Goal: Task Accomplishment & Management: Manage account settings

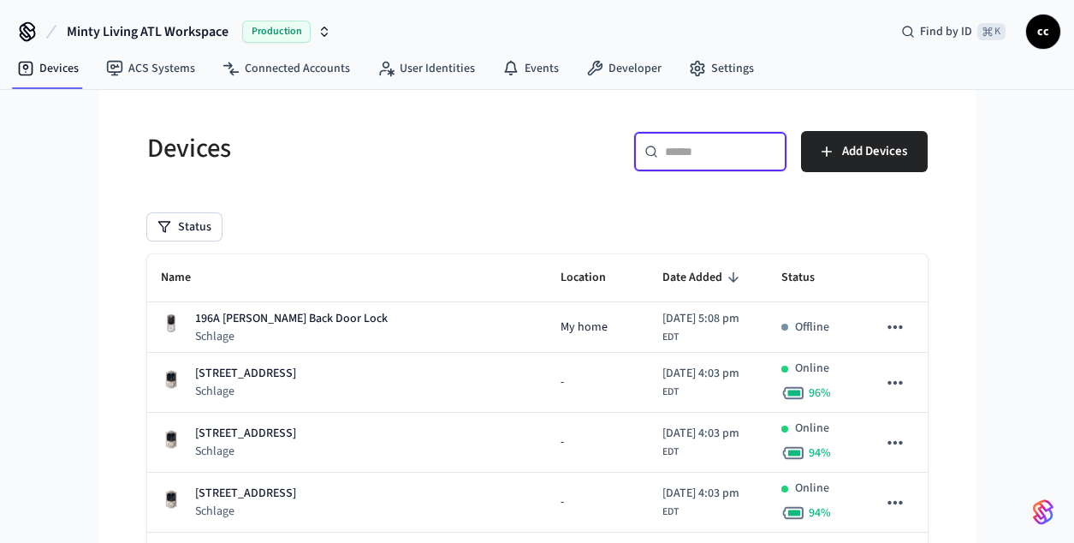
click at [672, 156] on input "text" at bounding box center [720, 151] width 111 height 17
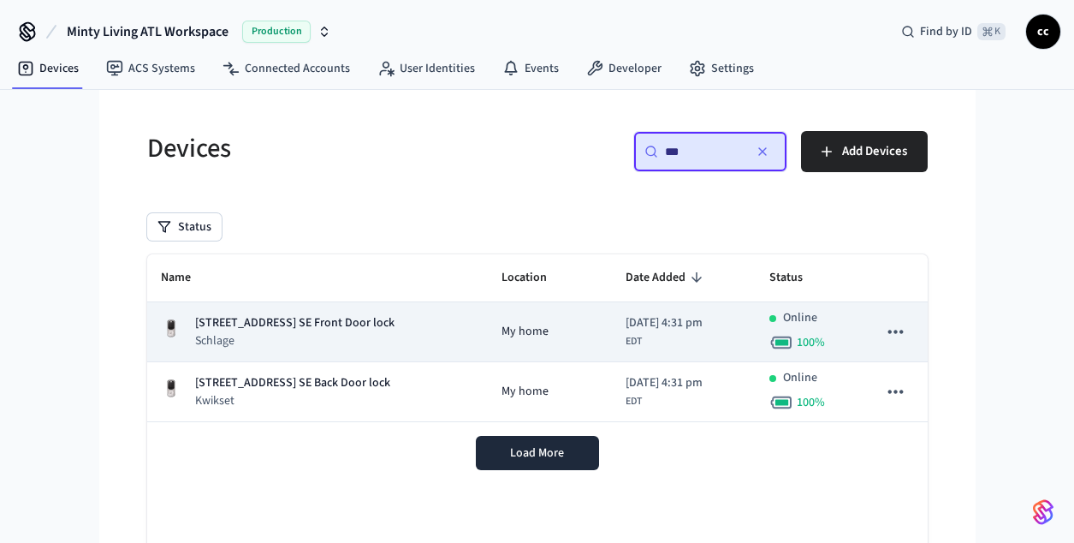
type input "***"
click at [396, 326] on div "[STREET_ADDRESS] SE Front Door lock Schlage" at bounding box center [318, 331] width 314 height 35
click at [382, 328] on p "[STREET_ADDRESS] SE Front Door lock" at bounding box center [294, 323] width 199 height 18
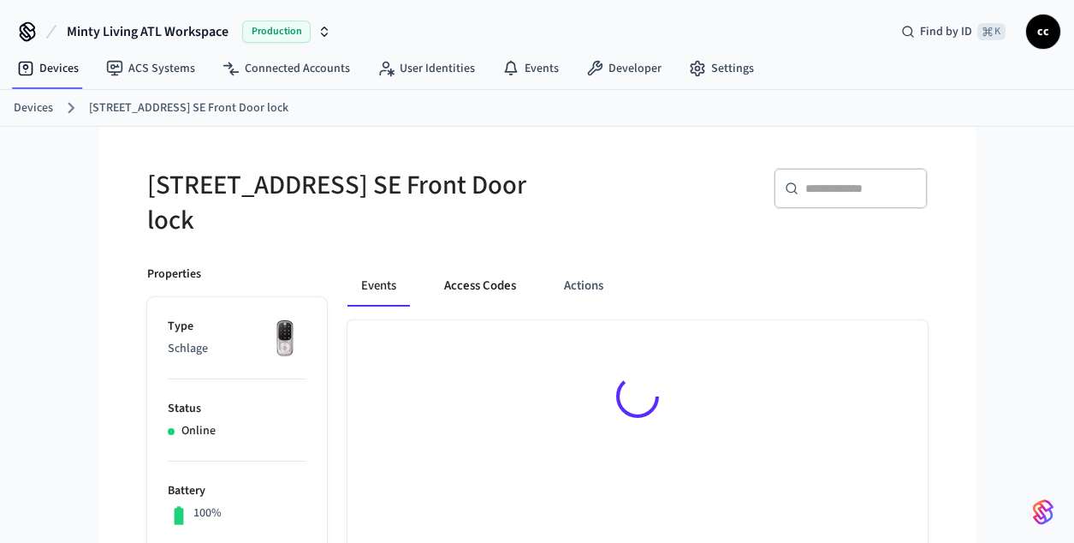
click at [473, 285] on button "Access Codes" at bounding box center [480, 285] width 99 height 41
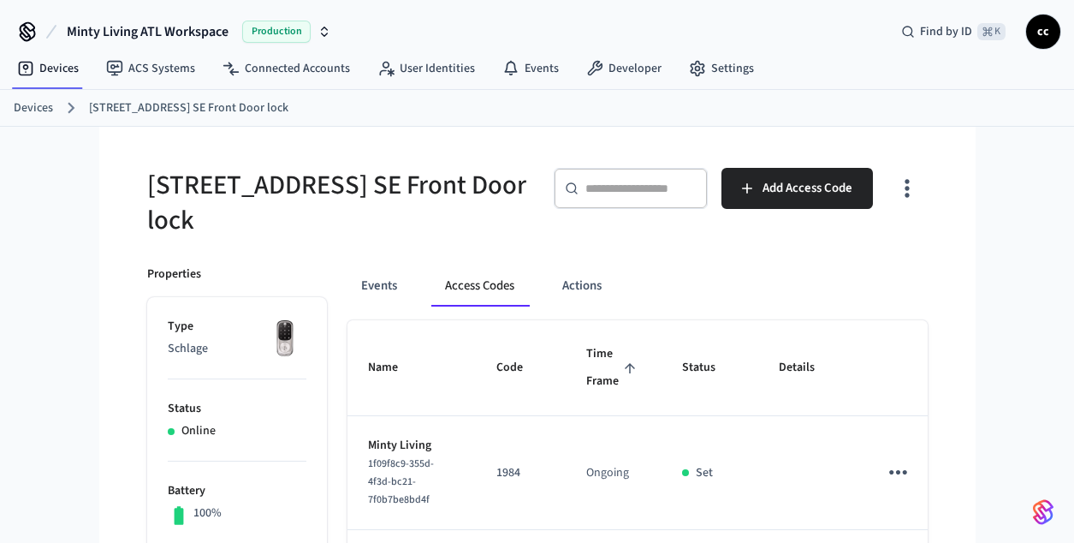
click at [808, 120] on div "Devices [STREET_ADDRESS] SE Front Door lock" at bounding box center [537, 108] width 1074 height 37
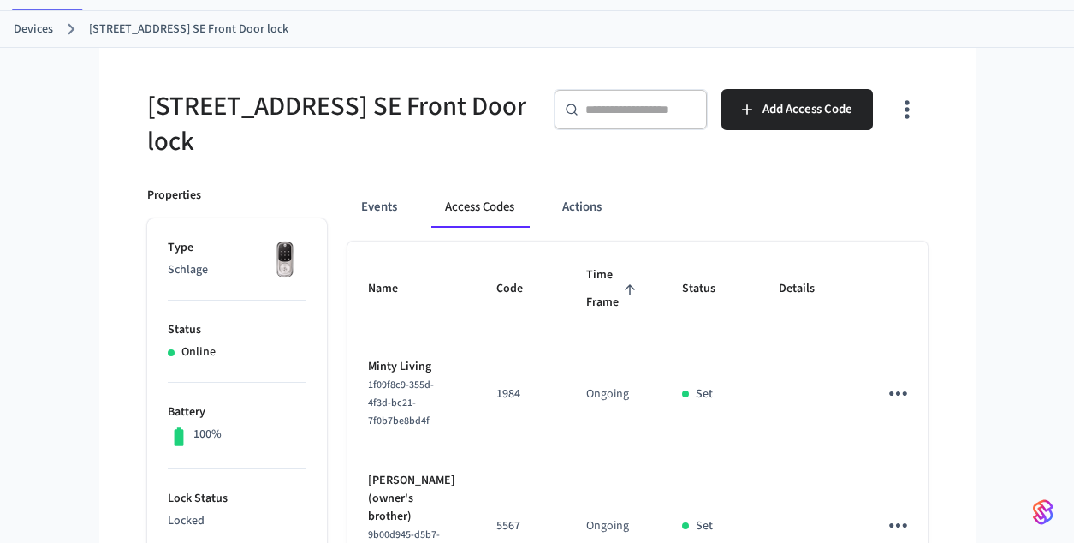
scroll to position [144, 0]
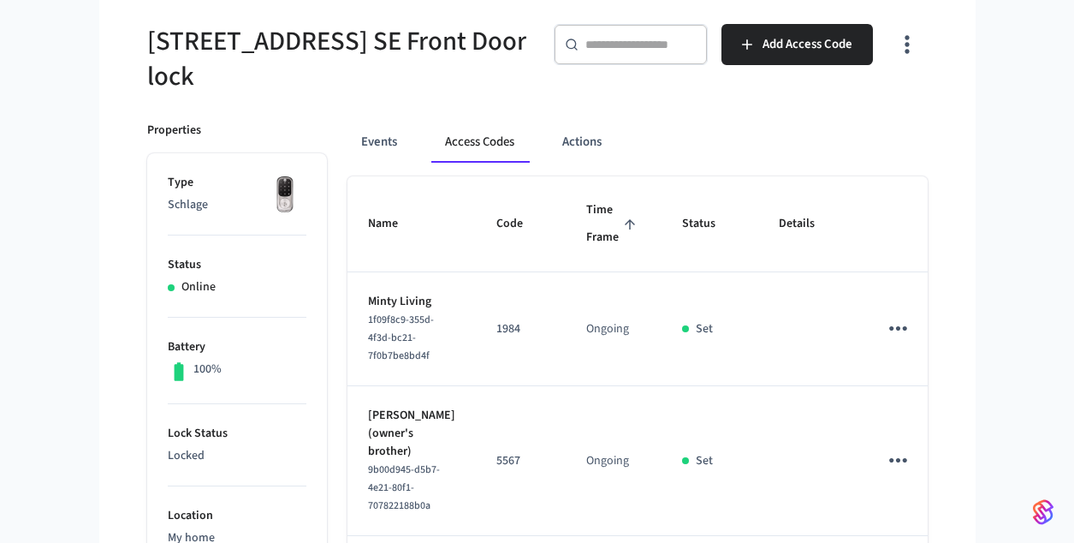
drag, startPoint x: 569, startPoint y: 239, endPoint x: 569, endPoint y: 227, distance: 12.0
click at [586, 227] on span "Time Frame" at bounding box center [613, 224] width 55 height 54
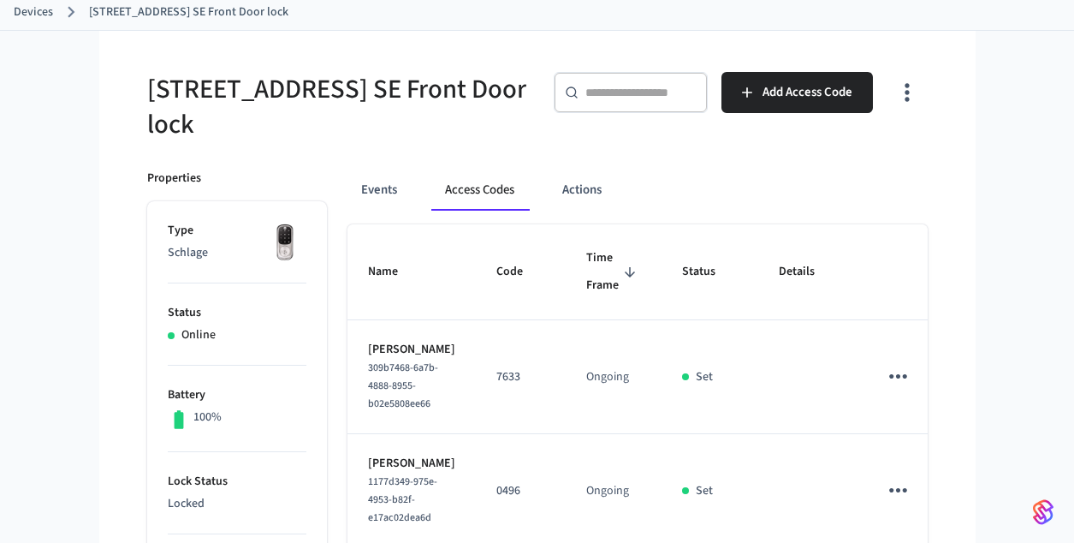
scroll to position [0, 0]
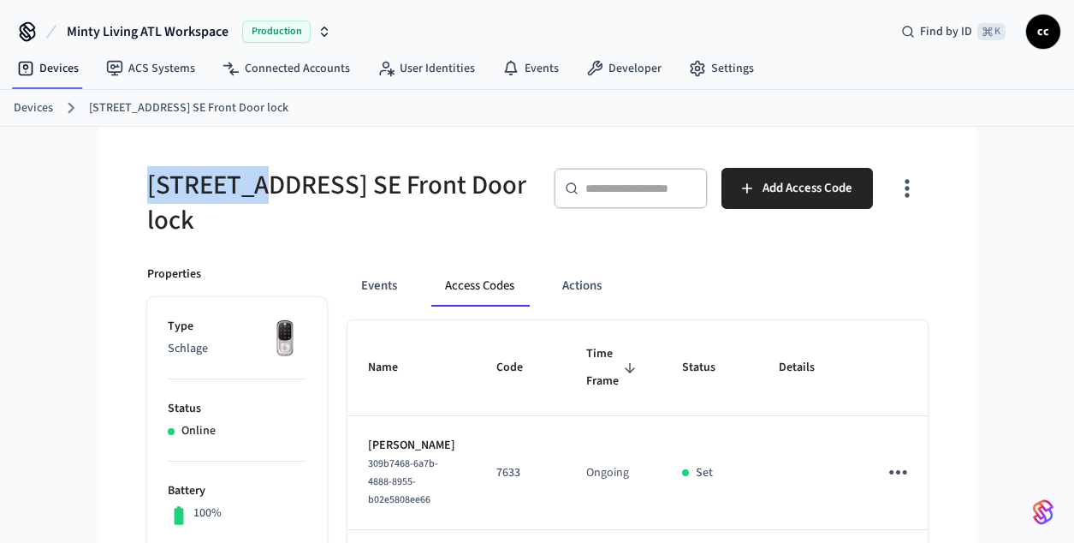
drag, startPoint x: 216, startPoint y: 187, endPoint x: 126, endPoint y: 160, distance: 94.0
click at [133, 171] on div "[STREET_ADDRESS] SE Front Door lock" at bounding box center [327, 192] width 401 height 91
copy h5 "841 Kirkw"
click at [58, 68] on link "Devices" at bounding box center [47, 68] width 89 height 31
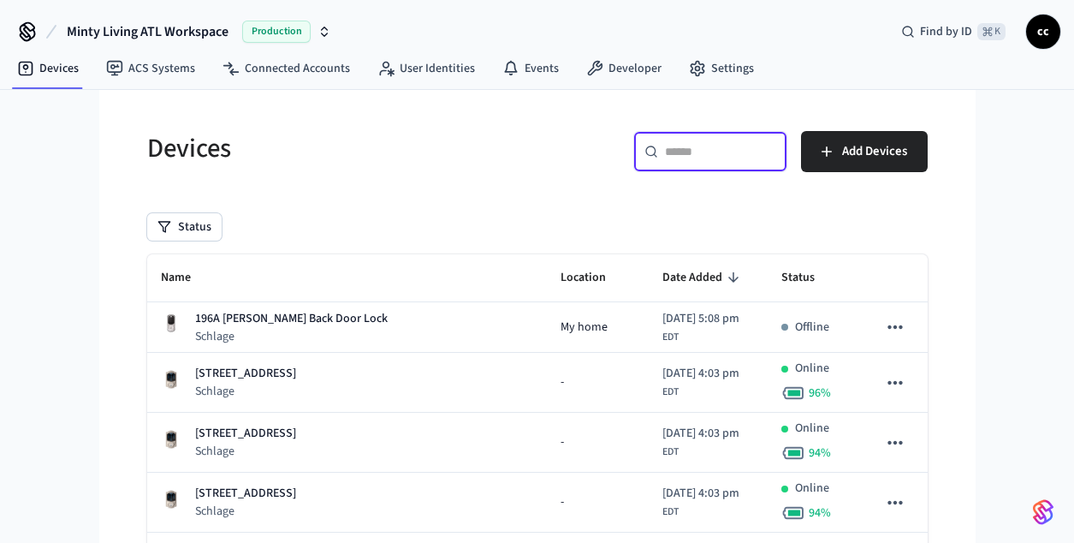
click at [730, 151] on input "text" at bounding box center [720, 151] width 111 height 17
paste input "*********"
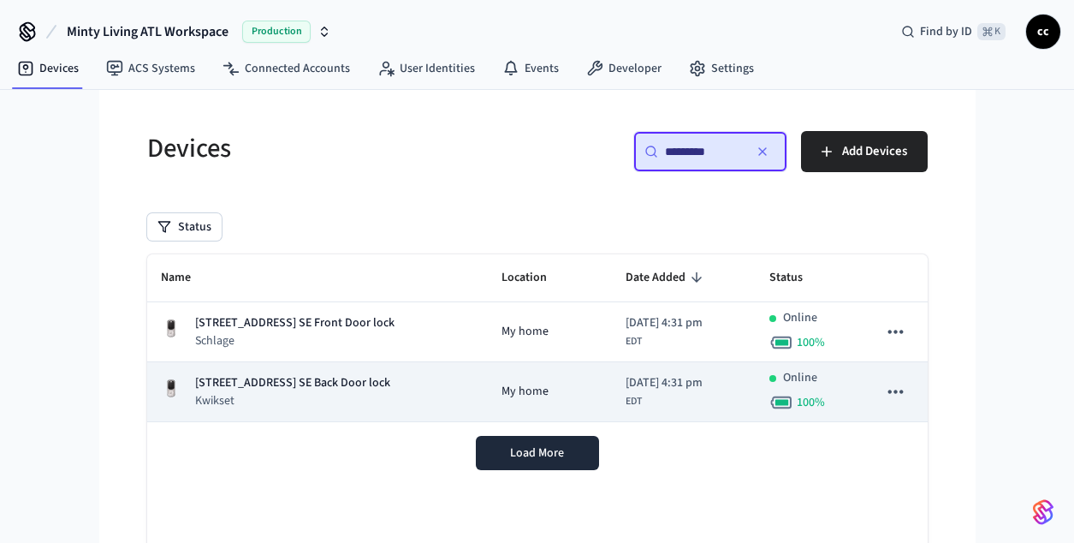
type input "*********"
click at [548, 402] on td "My home" at bounding box center [550, 392] width 124 height 60
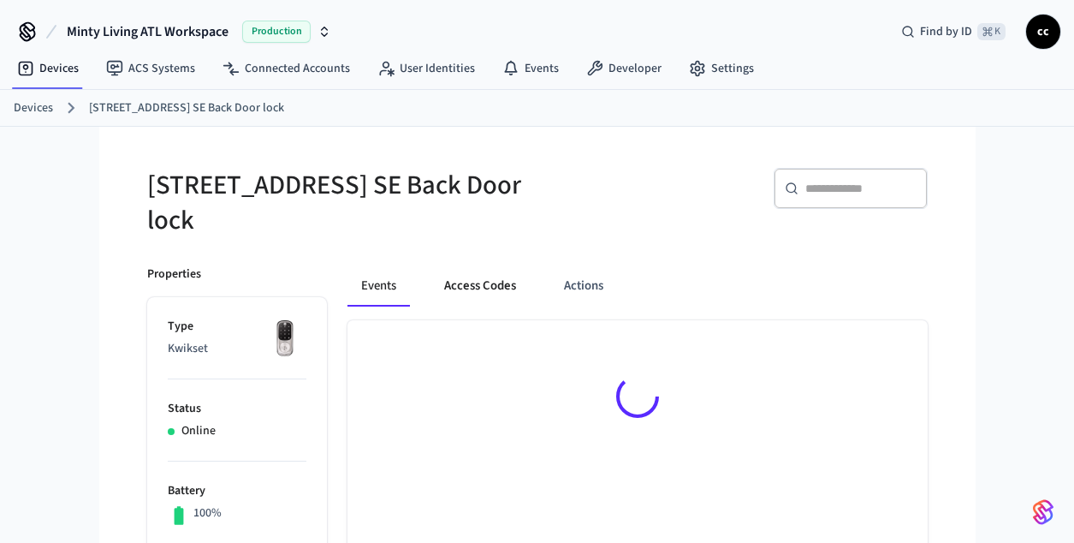
click at [479, 281] on button "Access Codes" at bounding box center [480, 285] width 99 height 41
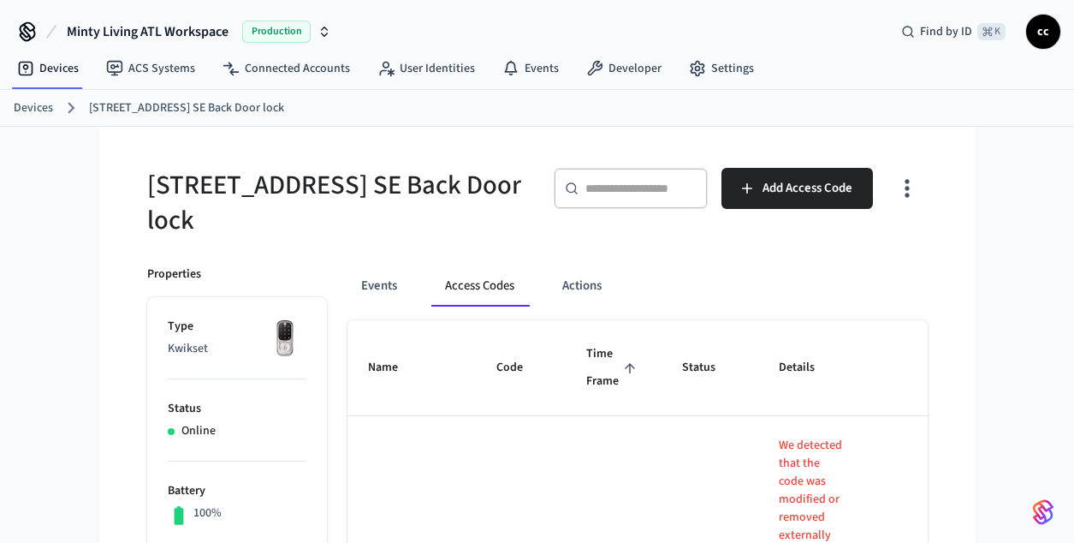
click at [596, 376] on span "Time Frame" at bounding box center [613, 368] width 55 height 54
click at [632, 181] on input "text" at bounding box center [641, 188] width 111 height 17
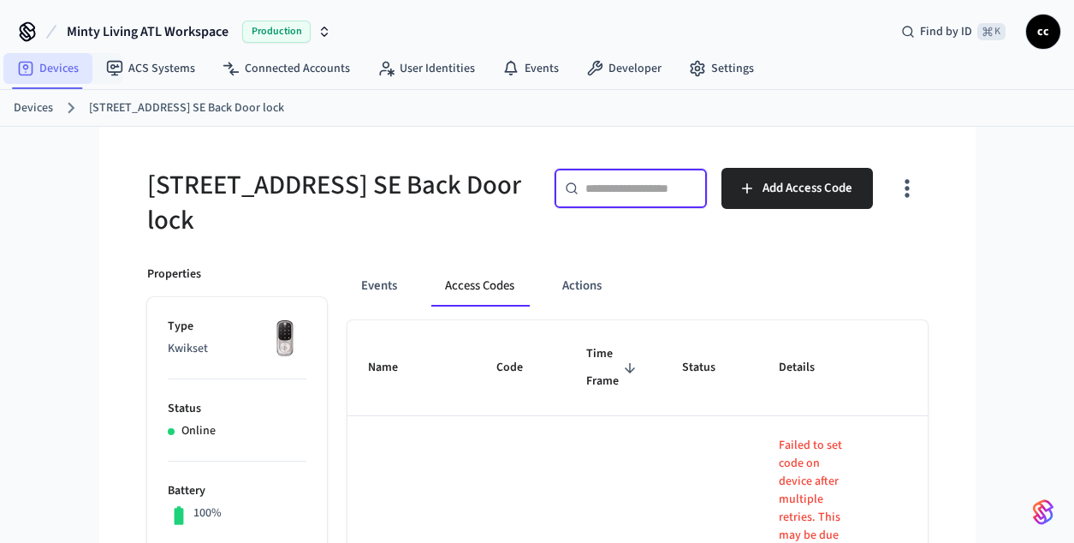
click at [70, 59] on link "Devices" at bounding box center [47, 68] width 89 height 31
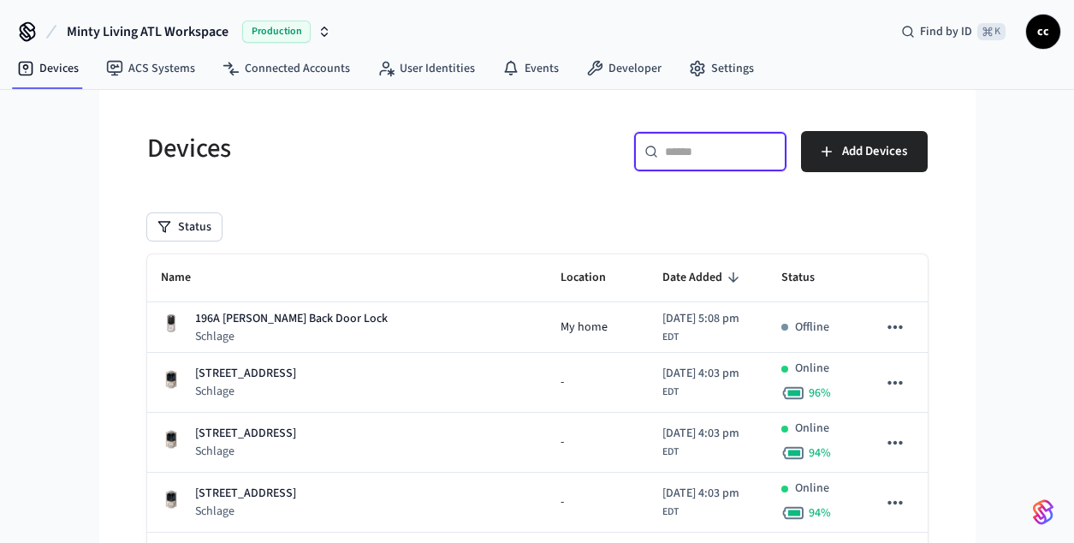
click at [668, 145] on input "text" at bounding box center [720, 151] width 111 height 17
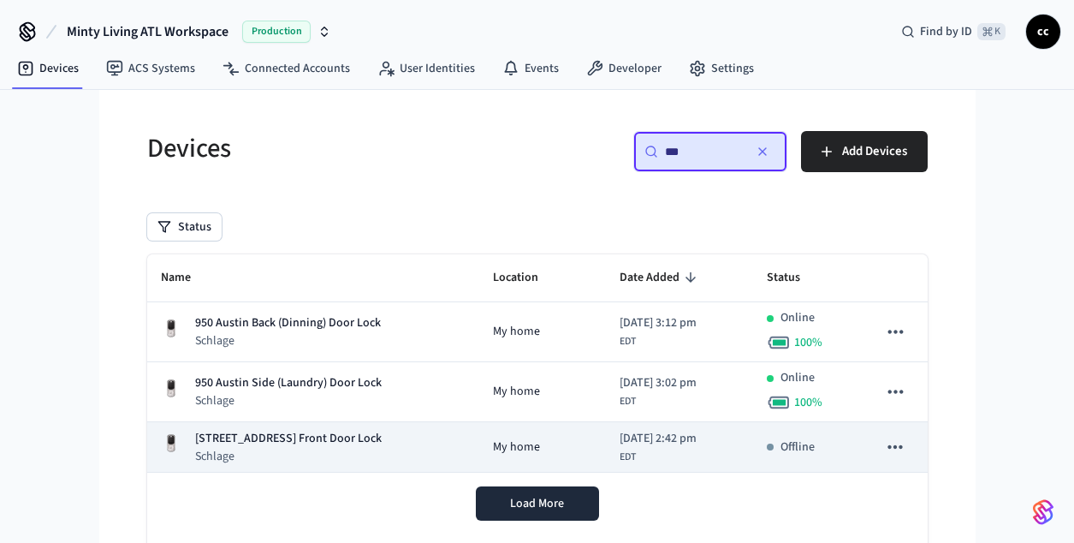
type input "***"
click at [397, 443] on div "[STREET_ADDRESS] NE Front Door Lock Schlage" at bounding box center [313, 447] width 305 height 35
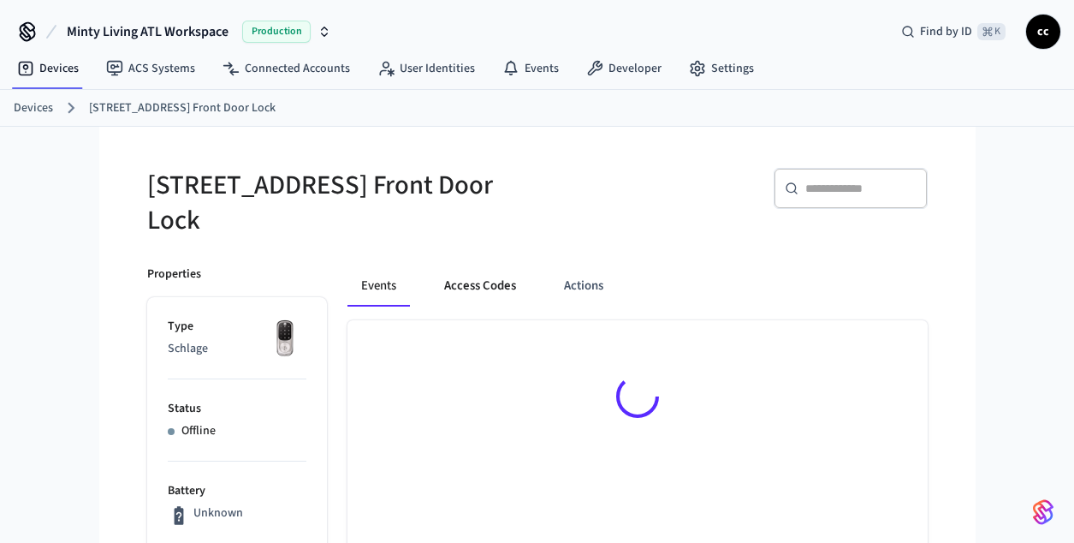
click at [463, 283] on button "Access Codes" at bounding box center [480, 285] width 99 height 41
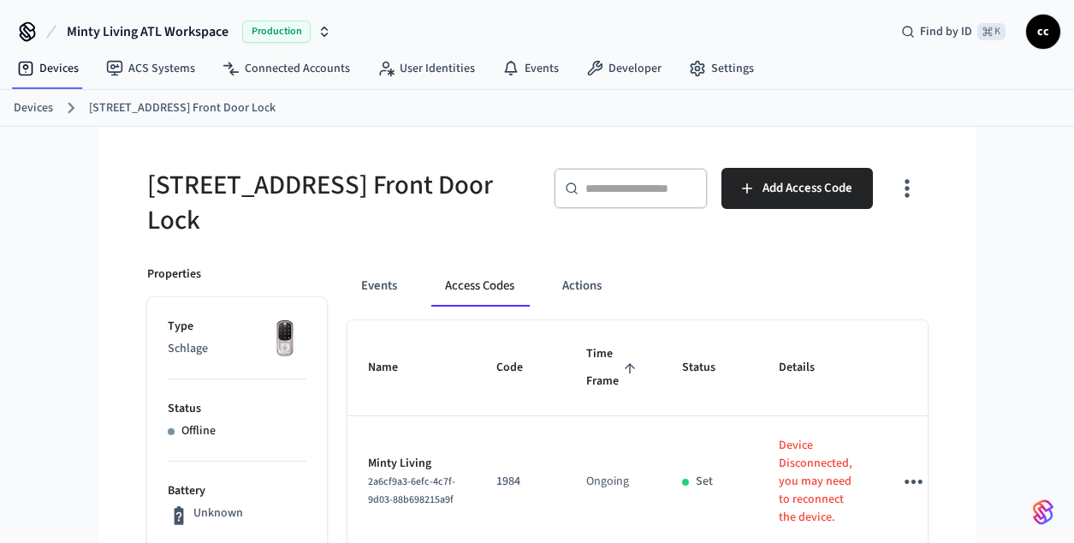
click at [587, 382] on span "Time Frame" at bounding box center [613, 368] width 55 height 54
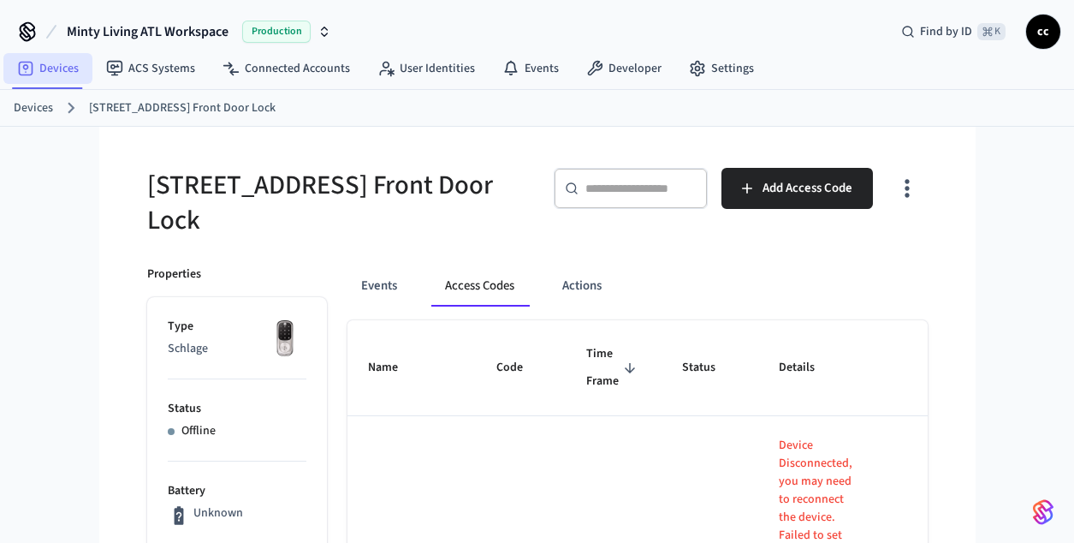
click at [62, 64] on link "Devices" at bounding box center [47, 68] width 89 height 31
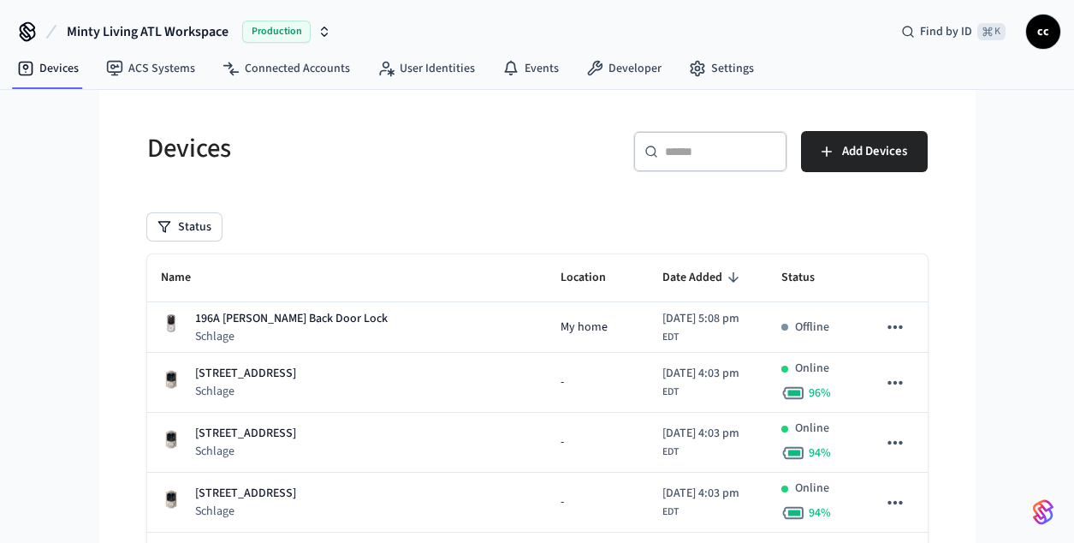
click at [688, 148] on input "text" at bounding box center [720, 151] width 111 height 17
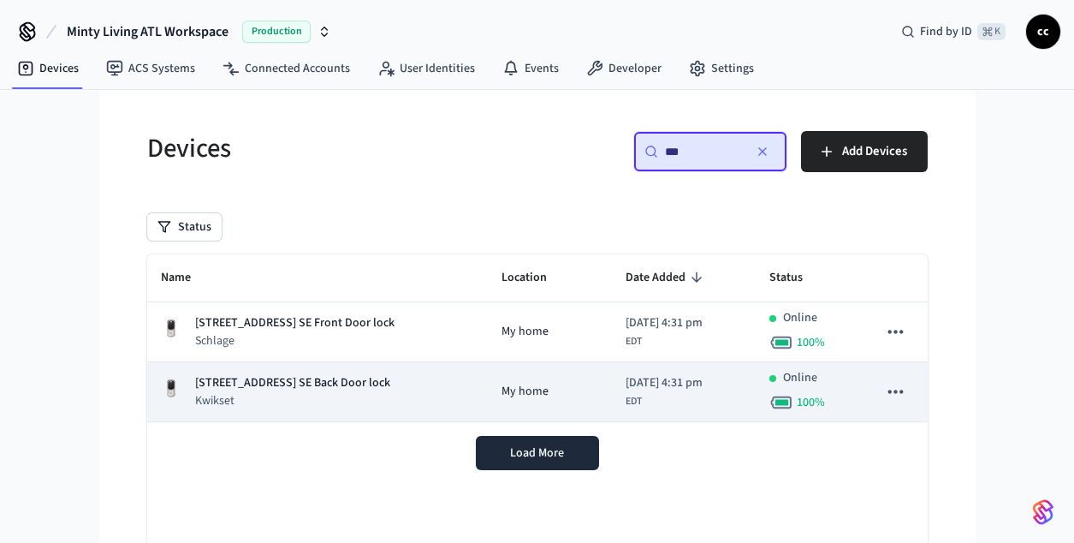
type input "***"
click at [404, 391] on div "[STREET_ADDRESS] SE Back Door lock Kwikset" at bounding box center [318, 391] width 314 height 35
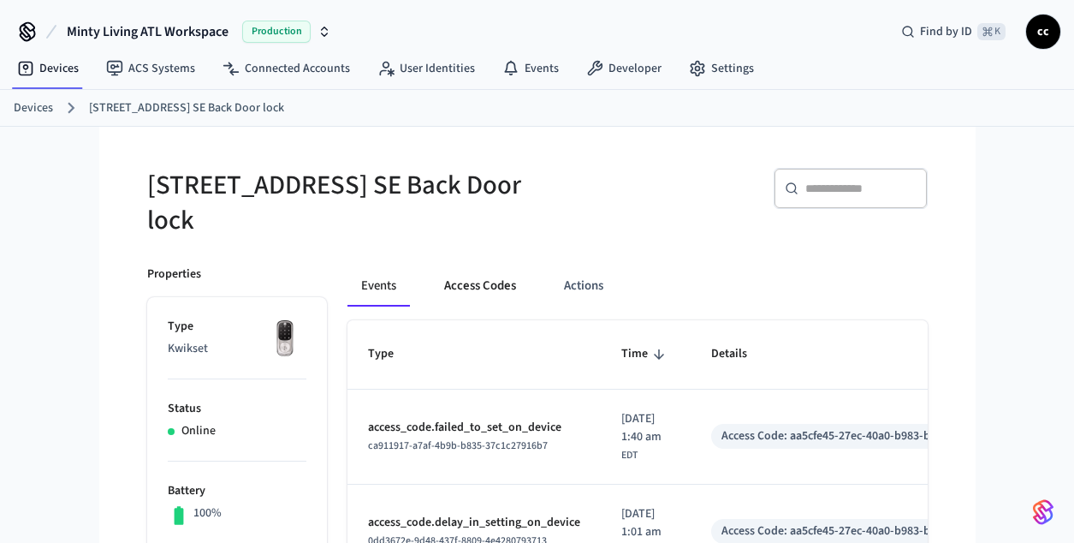
click at [508, 288] on button "Access Codes" at bounding box center [480, 285] width 99 height 41
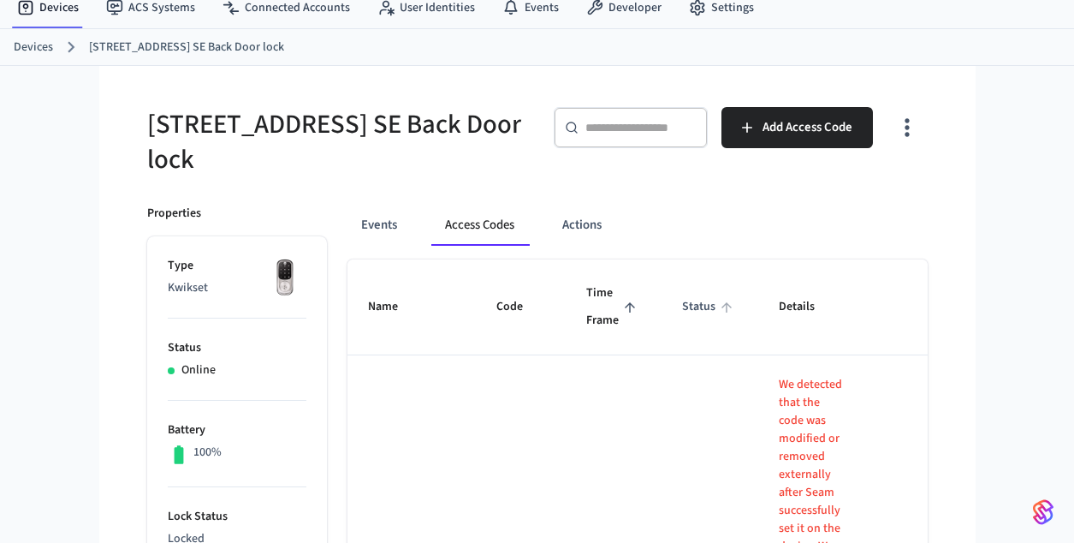
scroll to position [62, 0]
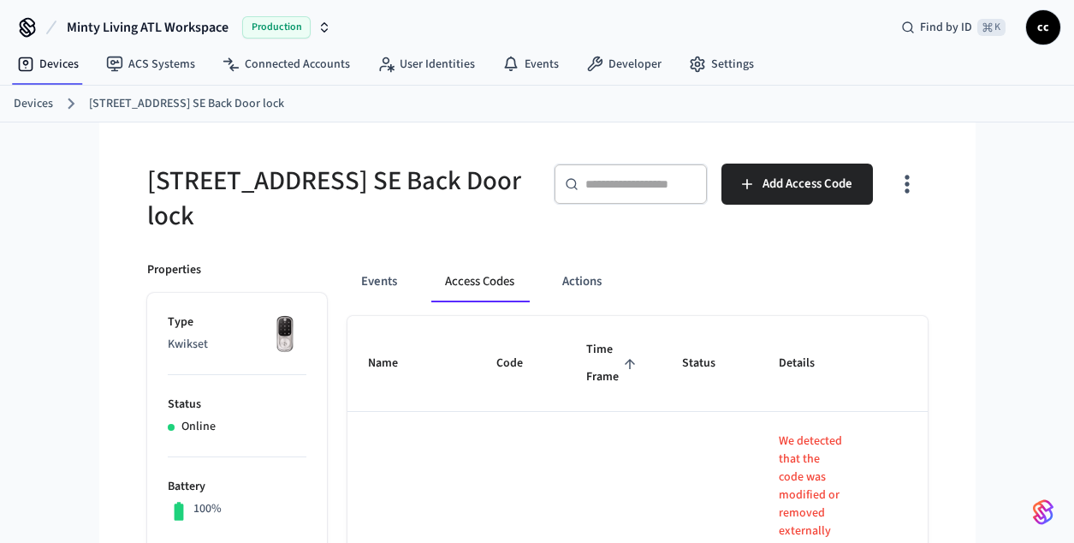
scroll to position [0, 0]
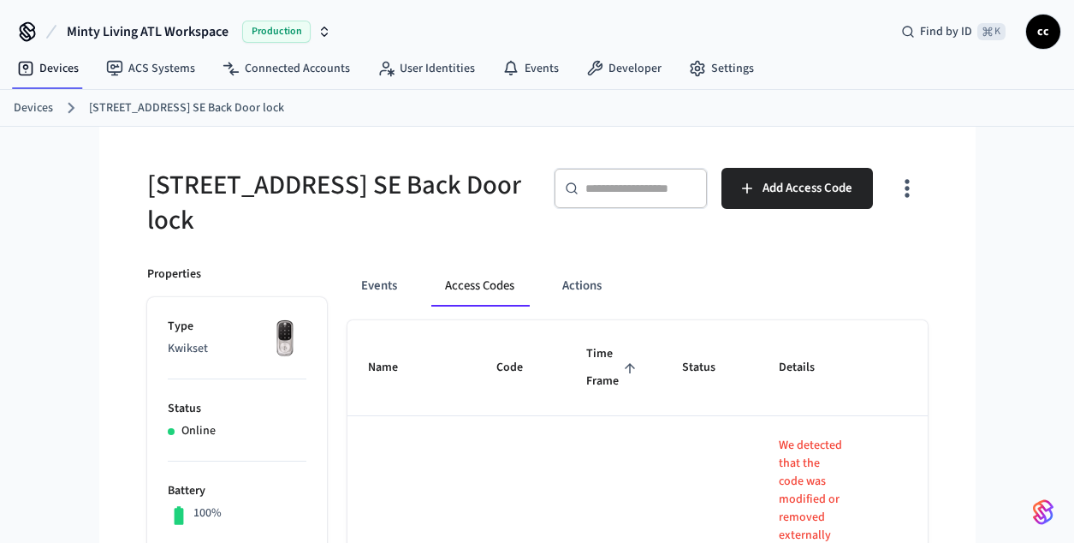
click at [887, 112] on ol "Devices [STREET_ADDRESS] SE Back Door lock" at bounding box center [544, 108] width 1061 height 22
click at [856, 51] on div "Devices ACS Systems Connected Accounts User Identities Events Developer Settings" at bounding box center [537, 70] width 1074 height 40
click at [573, 113] on ol "Devices [STREET_ADDRESS] SE Back Door lock" at bounding box center [544, 108] width 1061 height 22
click at [485, 49] on div "Minty Living ATL Workspace Production Find by ID ⌘ K cc" at bounding box center [537, 25] width 1074 height 50
click at [471, 41] on div "Minty Living ATL Workspace Production Find by ID ⌘ K cc" at bounding box center [537, 25] width 1074 height 50
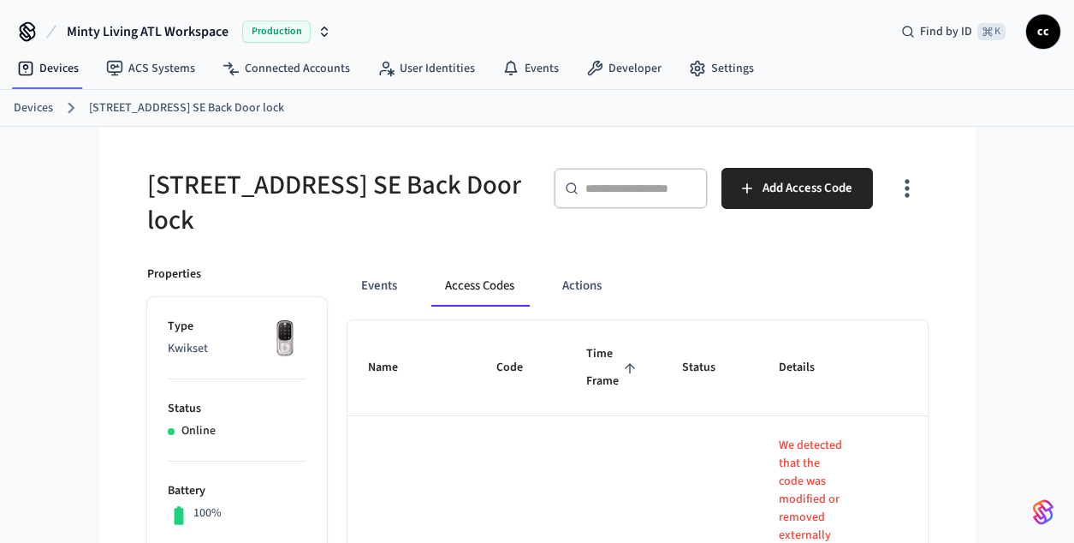
click at [541, 116] on ol "Devices [STREET_ADDRESS] SE Back Door lock" at bounding box center [544, 108] width 1061 height 22
click at [413, 44] on div "Minty Living ATL Workspace Production Find by ID ⌘ K cc" at bounding box center [537, 25] width 1074 height 50
click at [775, 32] on div "Minty Living ATL Workspace Production Find by ID ⌘ K cc" at bounding box center [537, 25] width 1074 height 50
click at [805, 38] on div "Minty Living ATL Workspace Production Find by ID ⌘ K cc" at bounding box center [537, 25] width 1074 height 50
click at [981, 122] on div "Devices [STREET_ADDRESS] SE Back Door lock" at bounding box center [537, 108] width 1074 height 37
